Goal: Find specific page/section: Find specific page/section

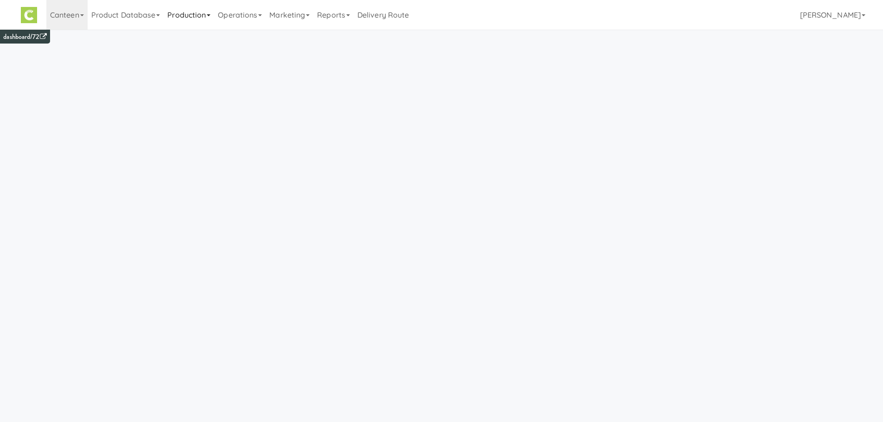
click at [213, 2] on link "Production" at bounding box center [189, 15] width 51 height 30
click at [190, 51] on link "Manufacturers" at bounding box center [201, 57] width 75 height 17
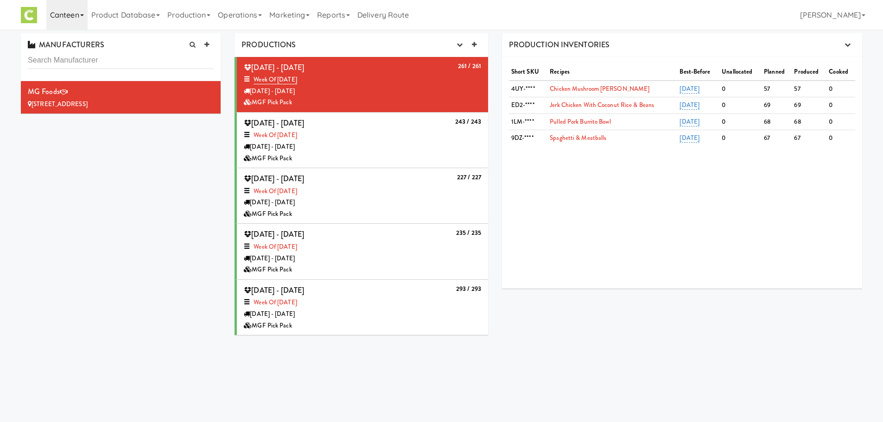
click at [82, 28] on link "Canteen" at bounding box center [66, 15] width 41 height 30
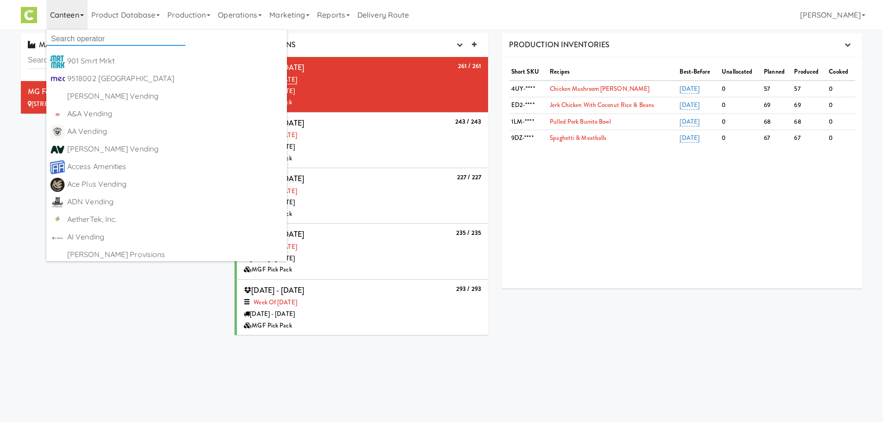
click at [77, 39] on input "text" at bounding box center [115, 39] width 139 height 14
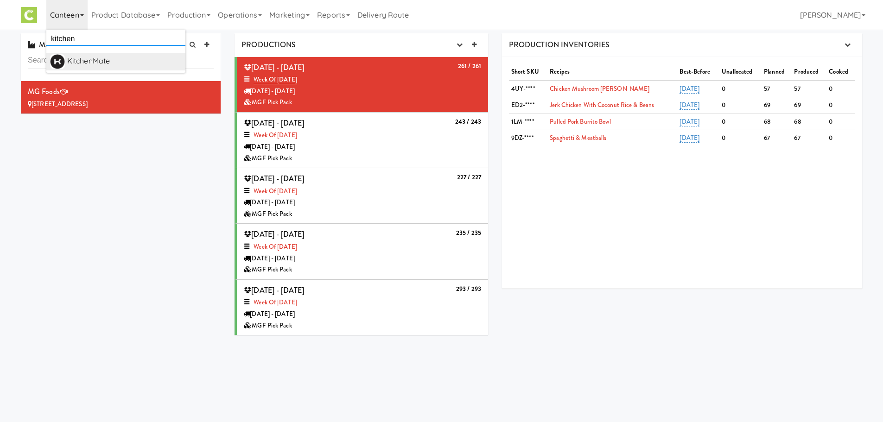
type input "kitchen"
click at [82, 63] on div "KitchenMate" at bounding box center [124, 61] width 114 height 14
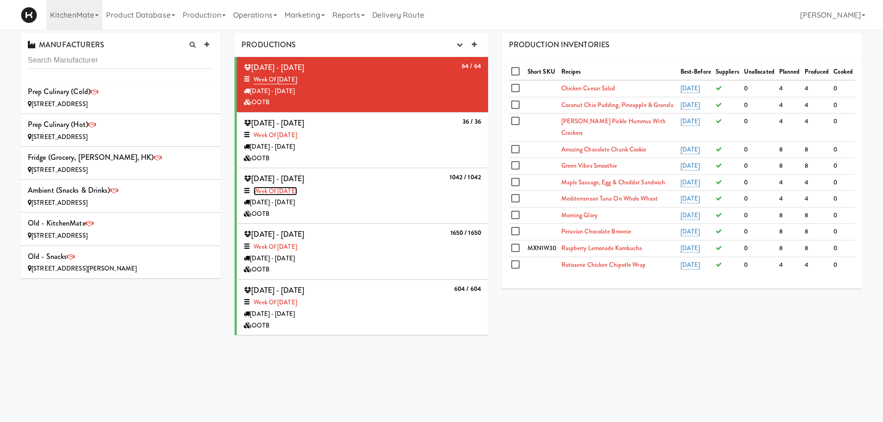
click at [297, 193] on link "Week of [DATE]" at bounding box center [274, 191] width 43 height 9
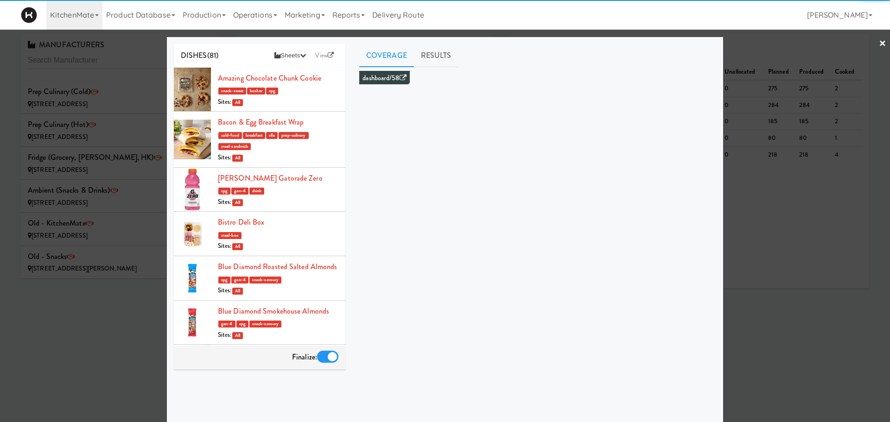
click at [879, 43] on link "×" at bounding box center [882, 44] width 7 height 29
